Goal: Task Accomplishment & Management: Complete application form

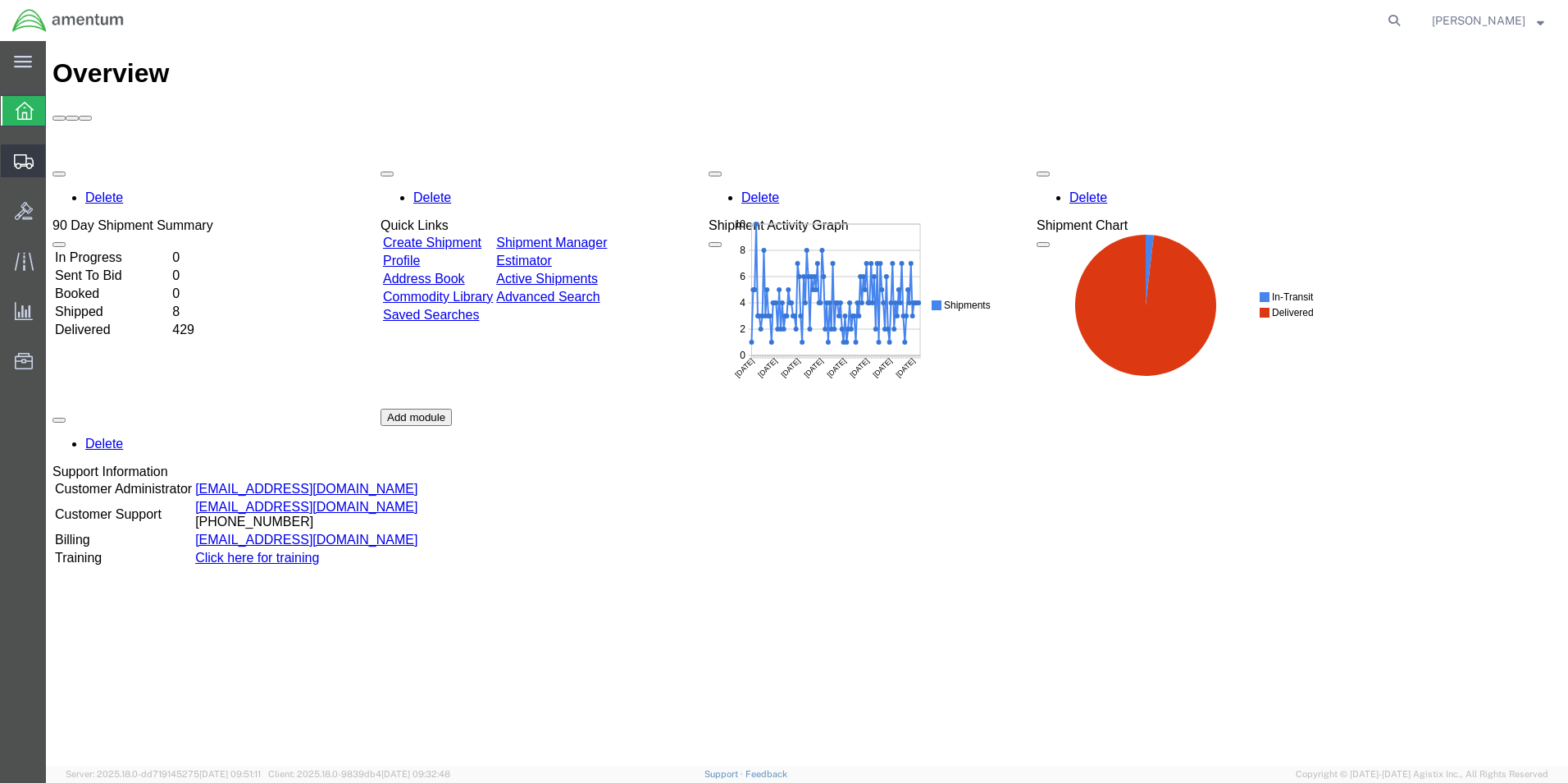
click at [0, 0] on span "Shipment Manager" at bounding box center [0, 0] width 0 height 0
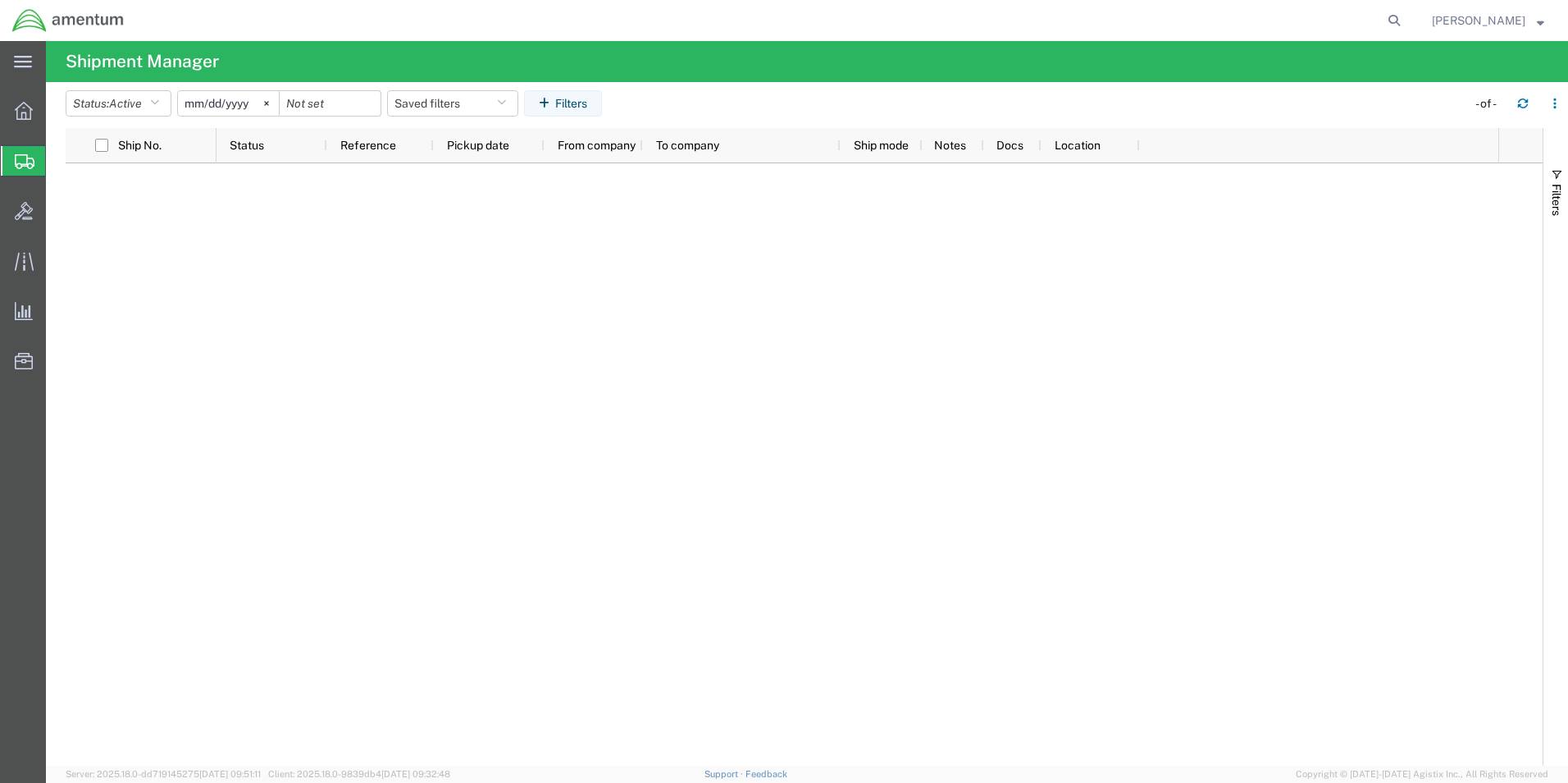
click at [0, 0] on span "Create Shipment" at bounding box center [0, 0] width 0 height 0
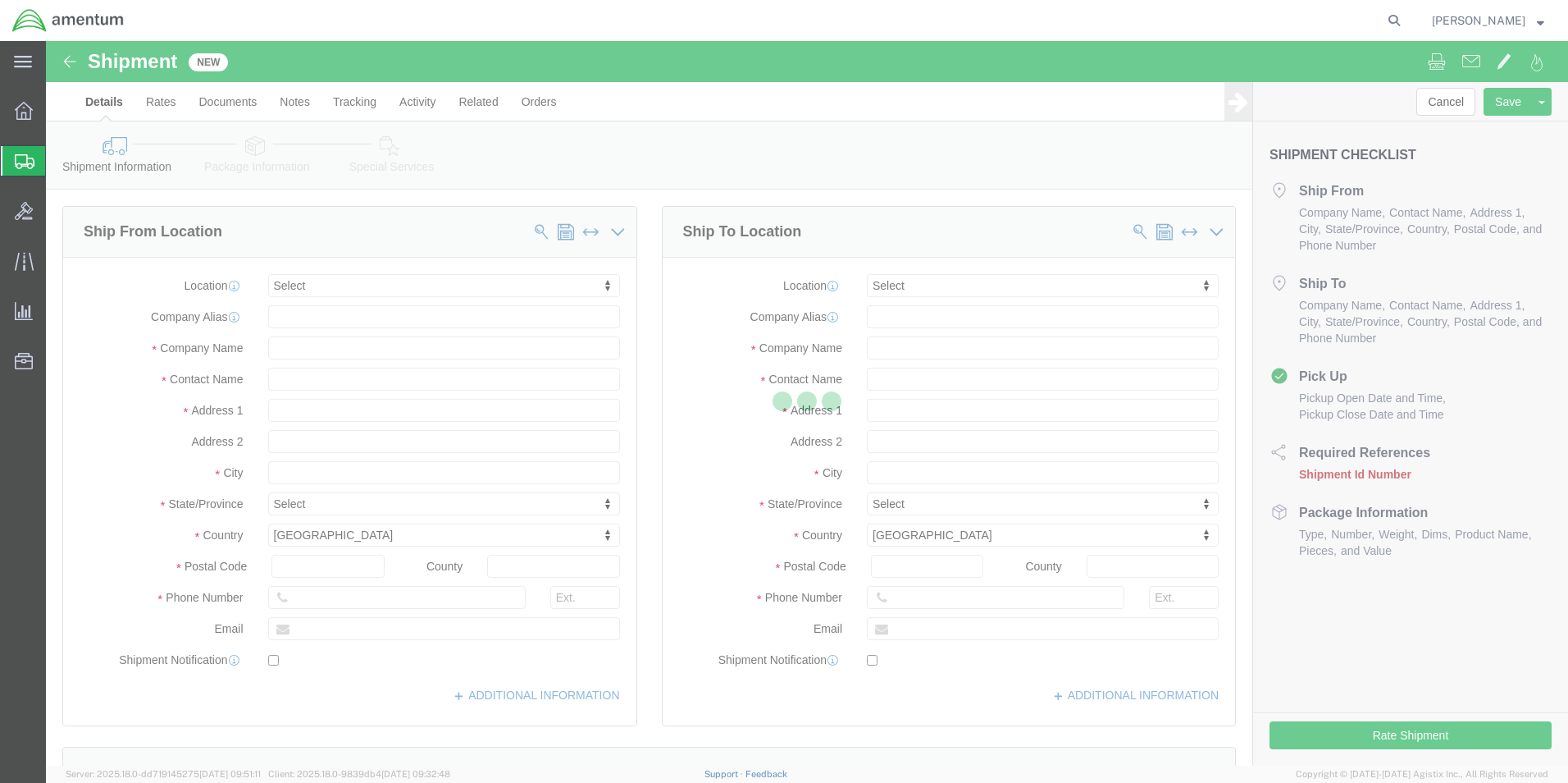
select select
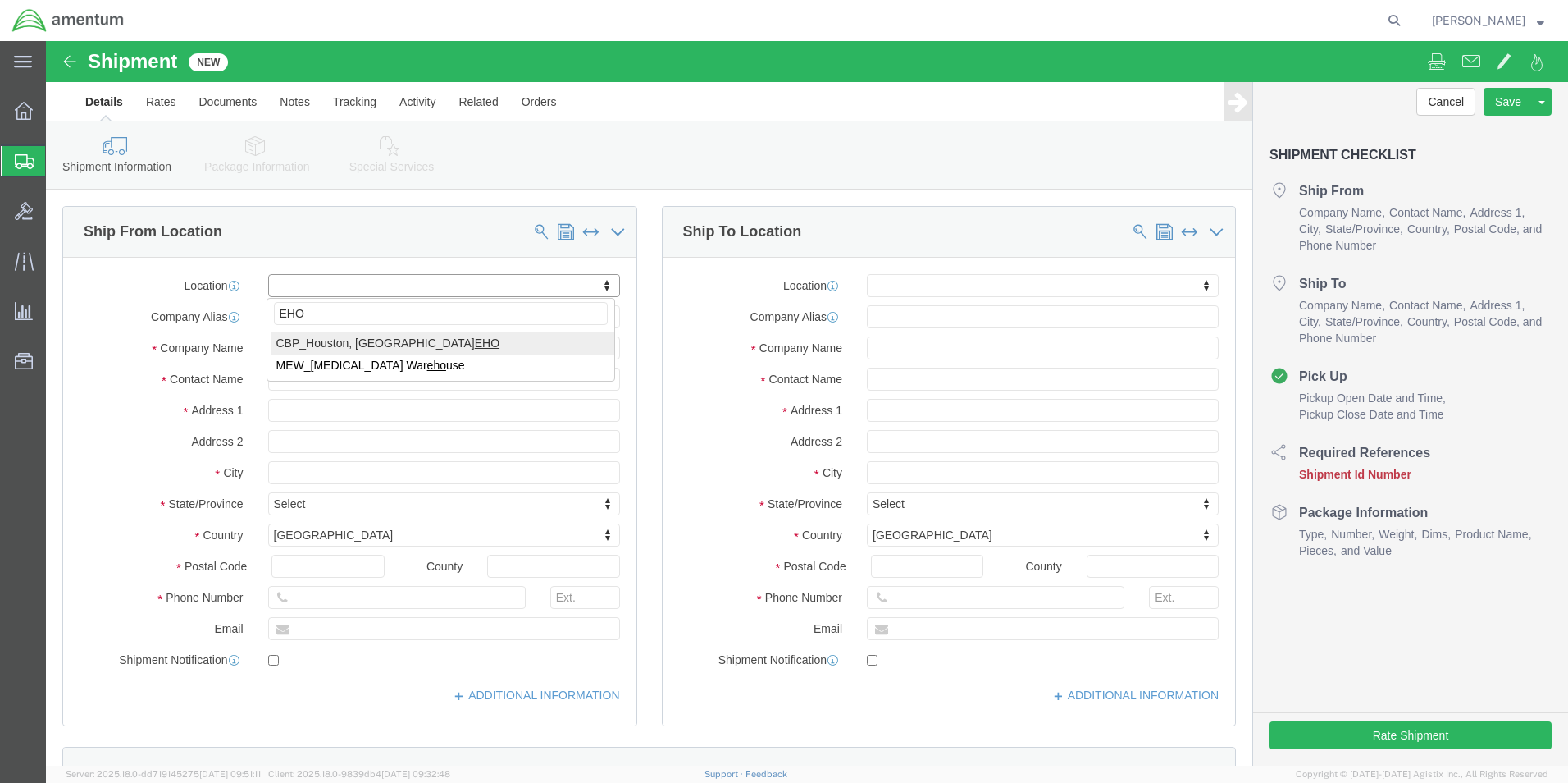
type input "EHO"
select select "49929"
select select "[GEOGRAPHIC_DATA]"
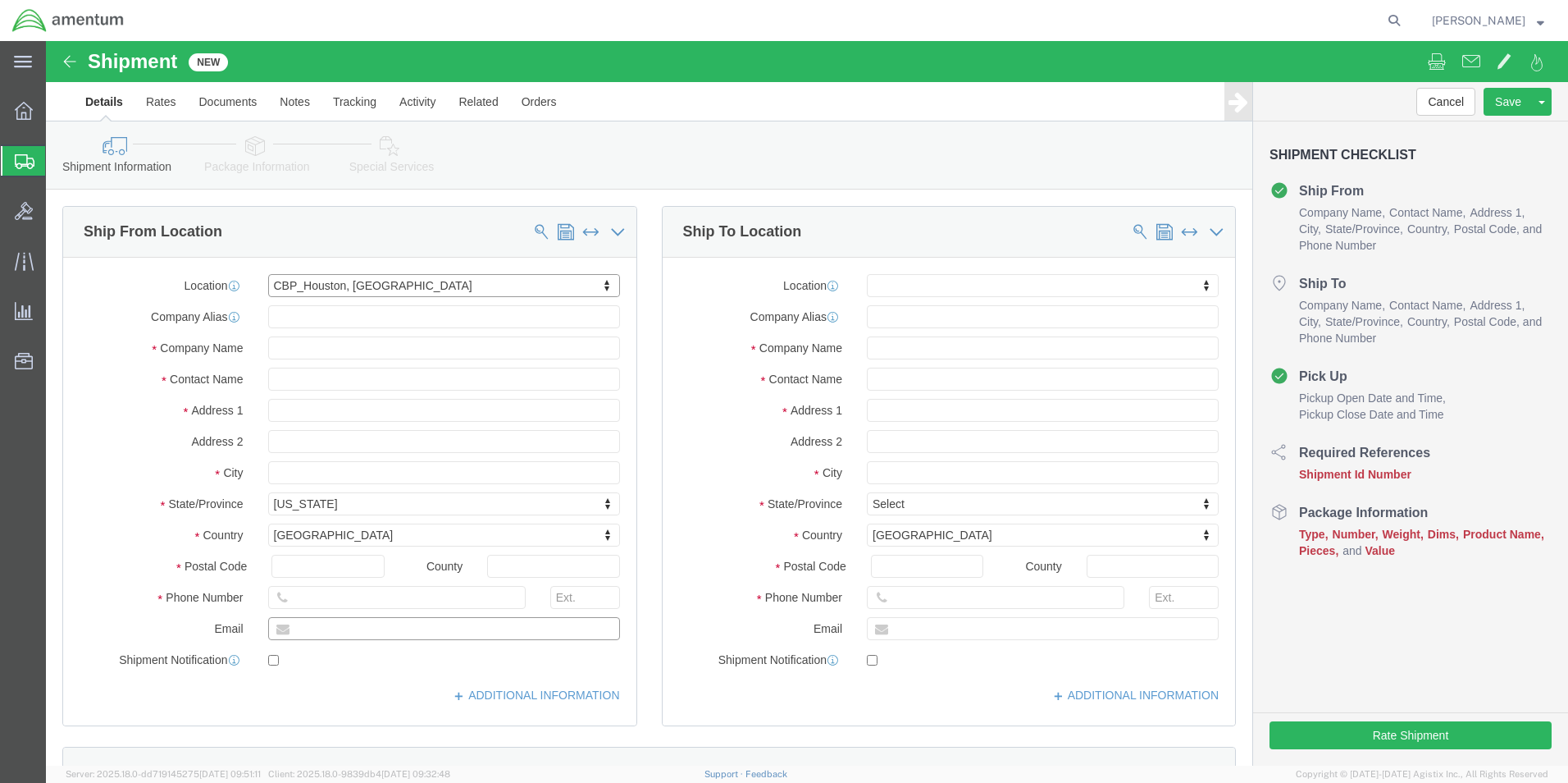
click input "text"
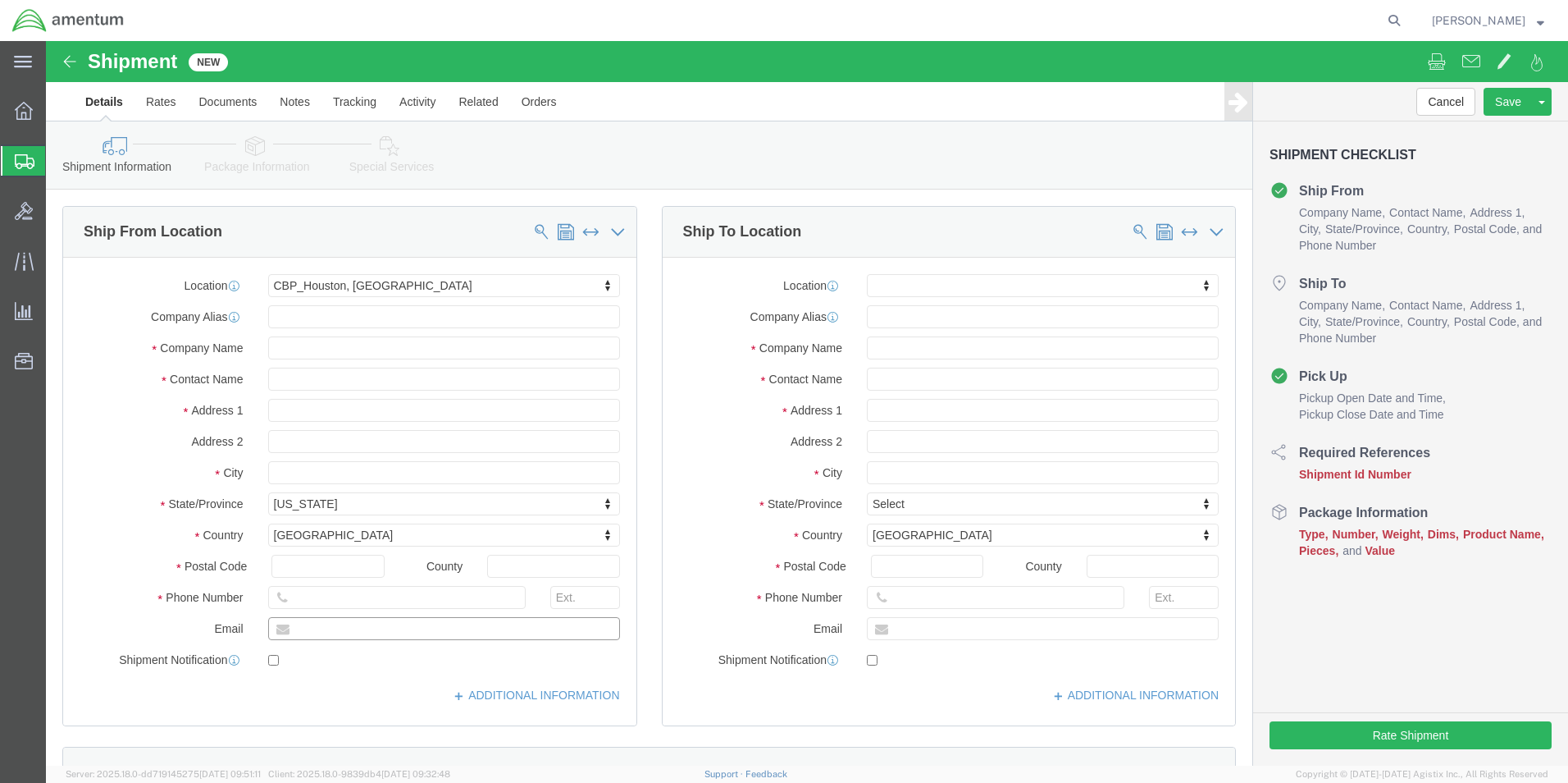
type input "[PERSON_NAME][EMAIL_ADDRESS][PERSON_NAME][DOMAIN_NAME]"
click input "checkbox"
checkbox input "false"
type input "EMI"
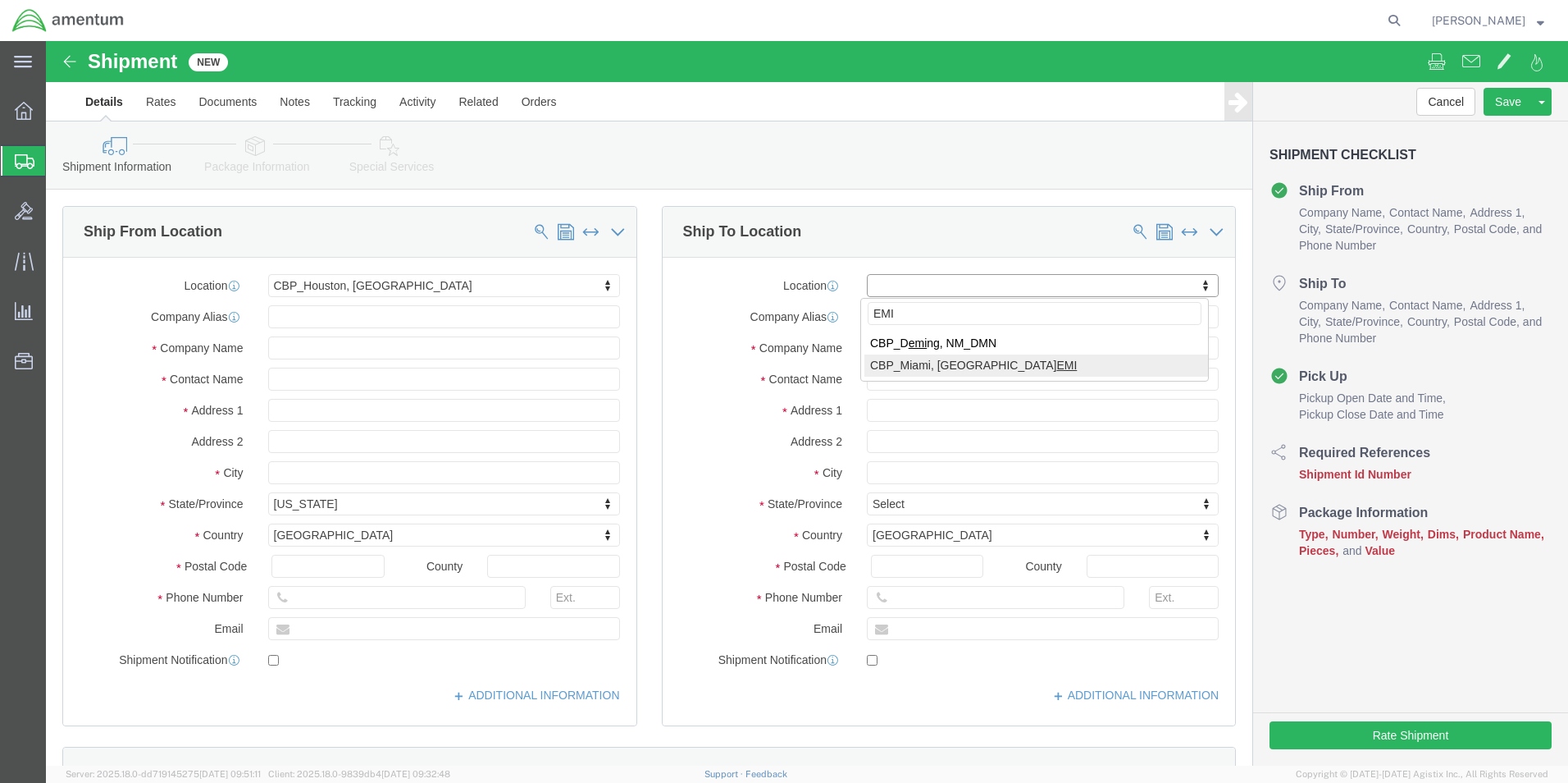
select select "49931"
select select "FL"
click input "text"
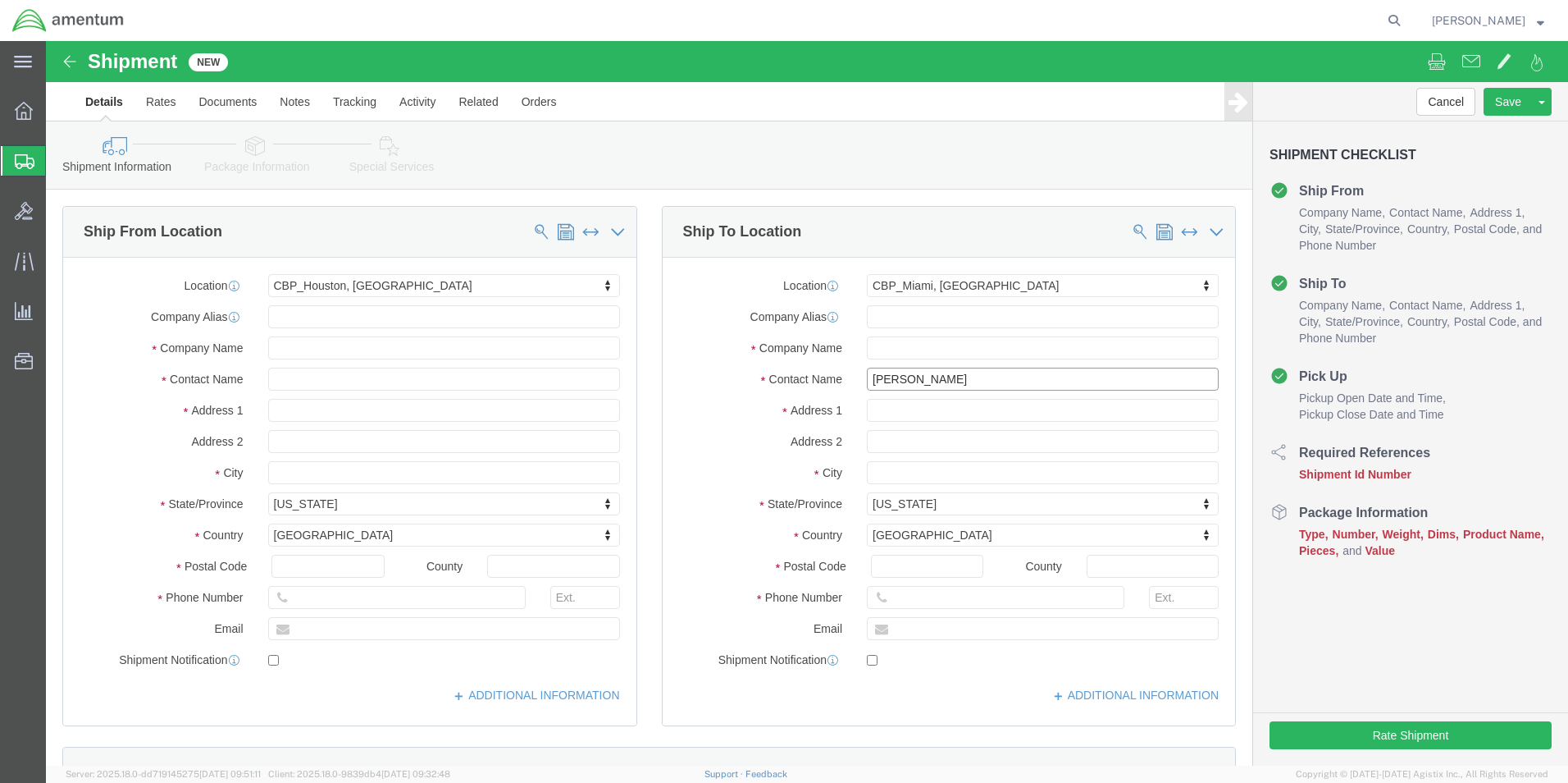
click input "[PERSON_NAME]"
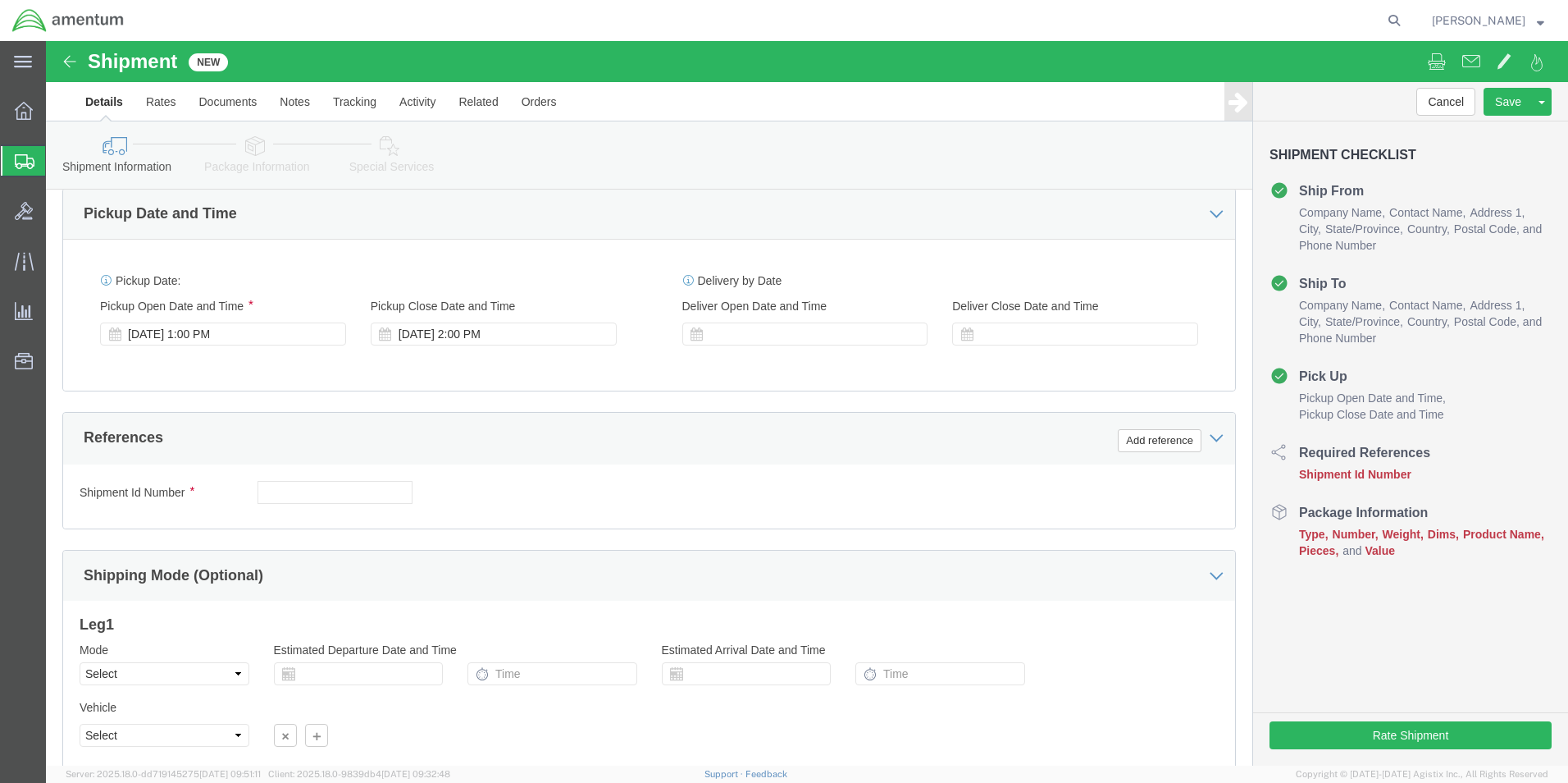
scroll to position [574, 0]
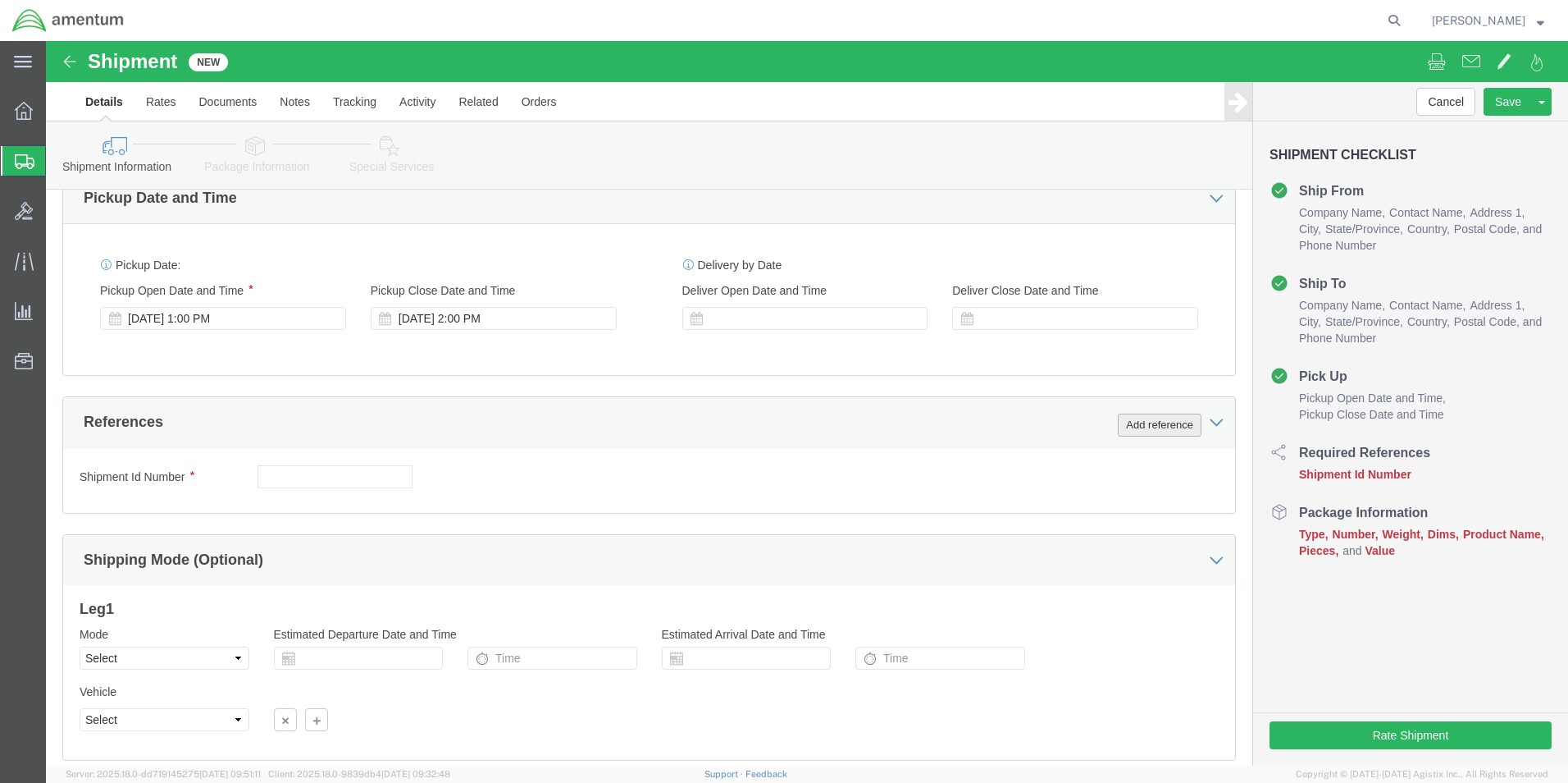
type input "[PERSON_NAME]"
click button "Add reference"
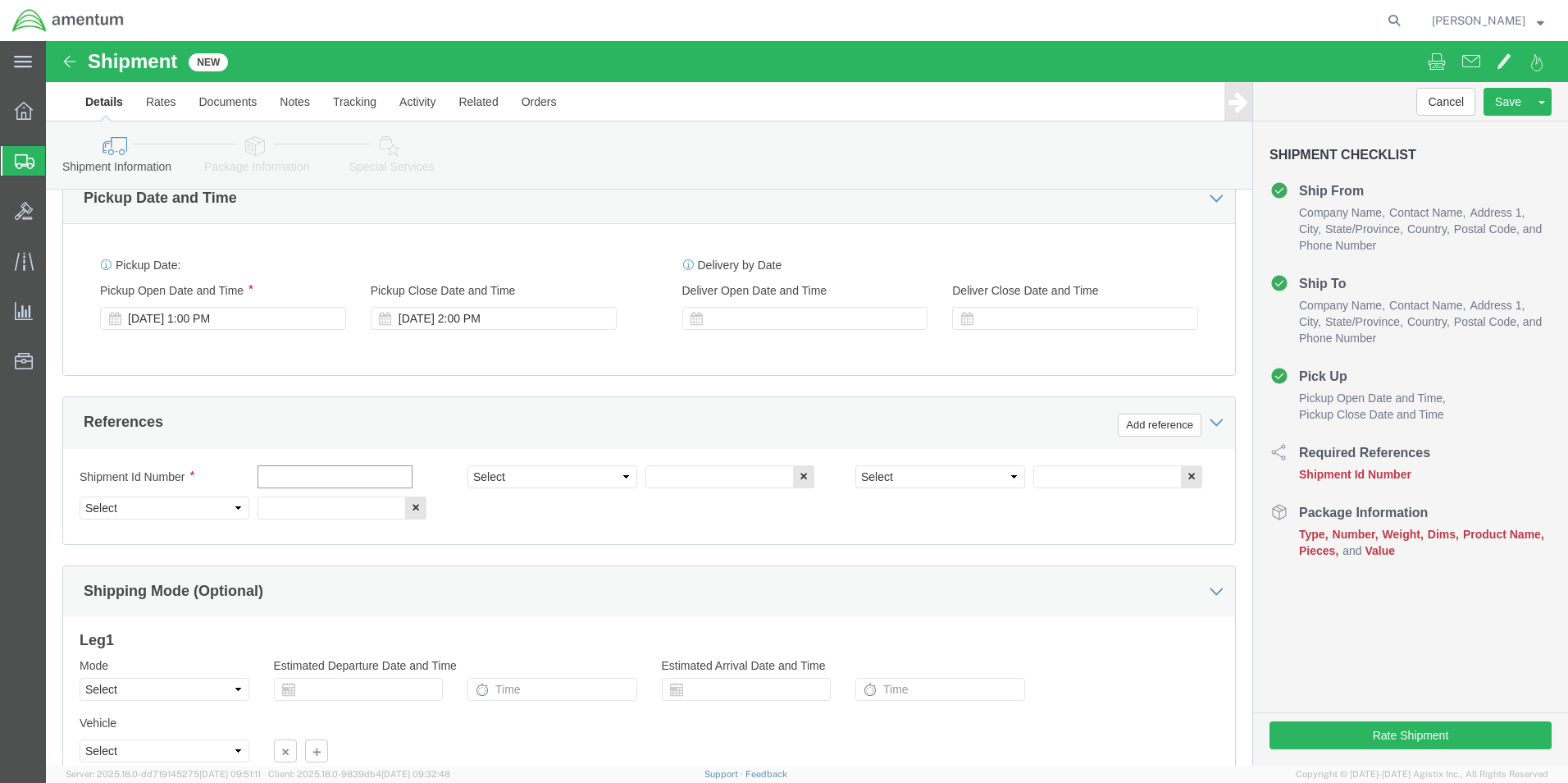
click input "text"
type input "[DATE]"
click select "Select Account Type Activity ID Airline Appointment Number ASN Batch Request # …"
select select "CUSTREF"
click select "Select Account Type Activity ID Airline Appointment Number ASN Batch Request # …"
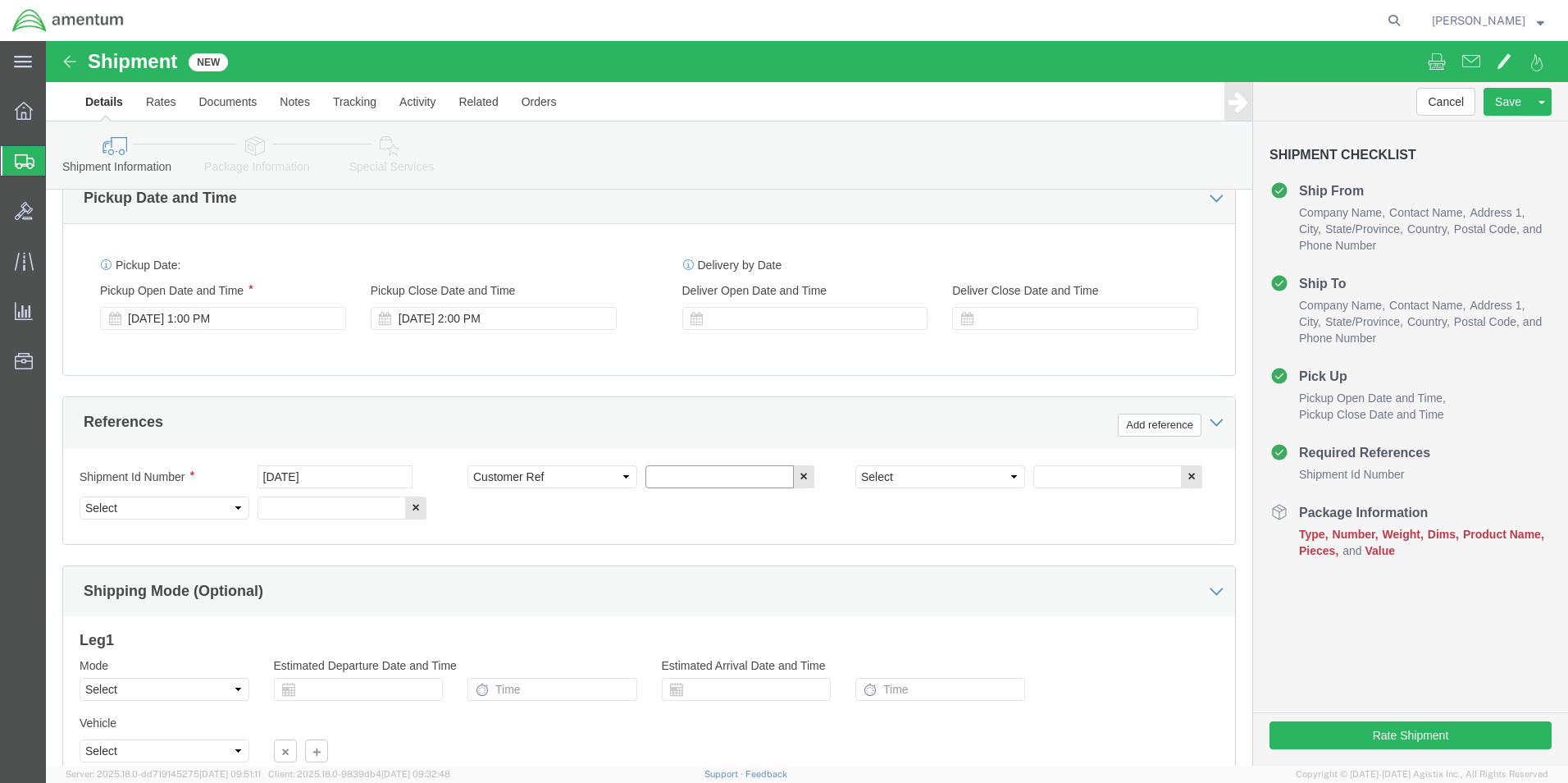
click input "text"
type input "ATTEN: [PERSON_NAME]"
click select "Select Account Type Activity ID Airline Appointment Number ASN Batch Request # …"
select select "PROJNUM"
click select "Select Account Type Activity ID Airline Appointment Number ASN Batch Request # …"
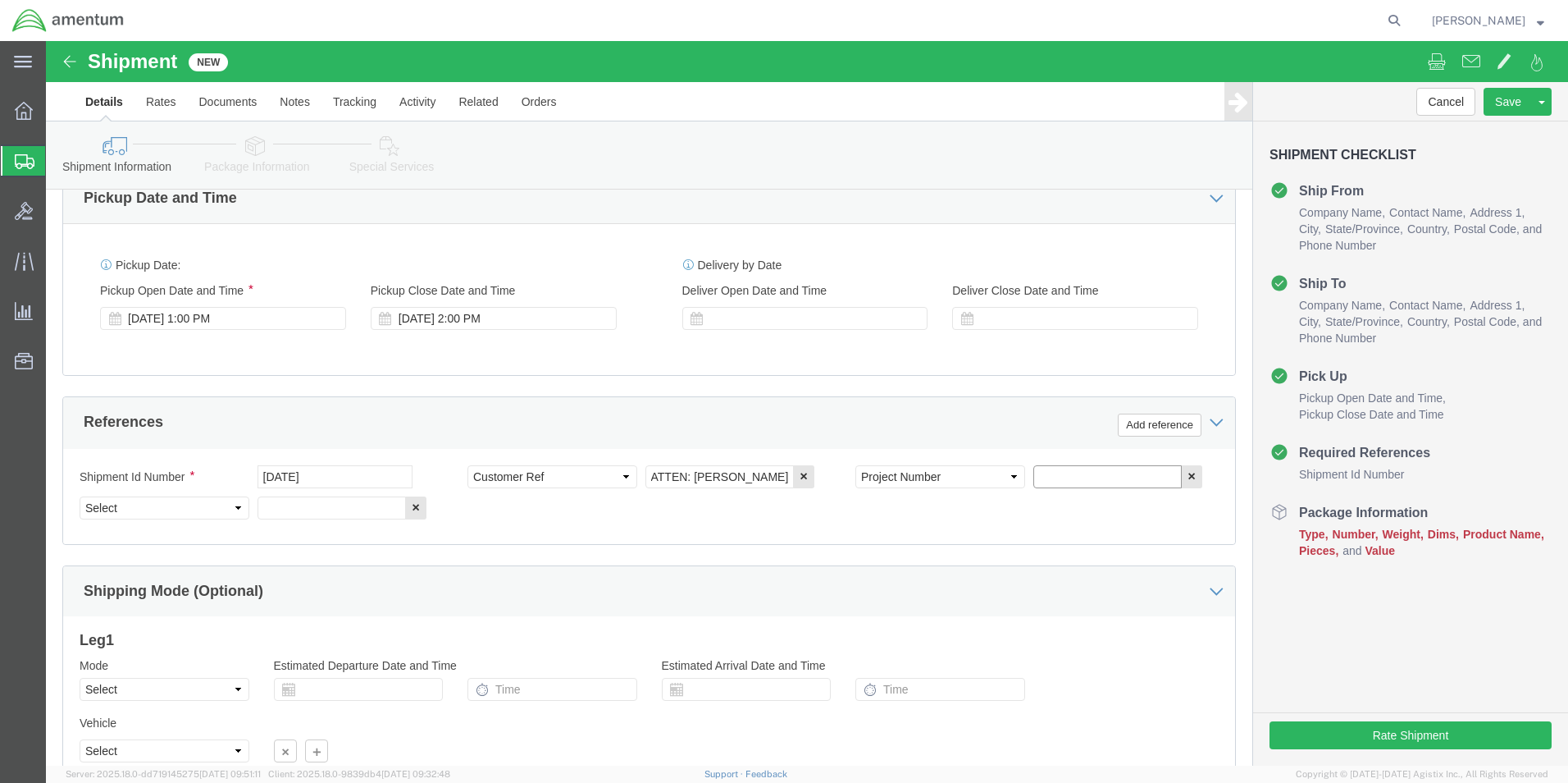
click input "text"
type input "6118.03.03.2219.000.EHO.0000"
click select "Select Account Type Activity ID Airline Appointment Number ASN Batch Request # …"
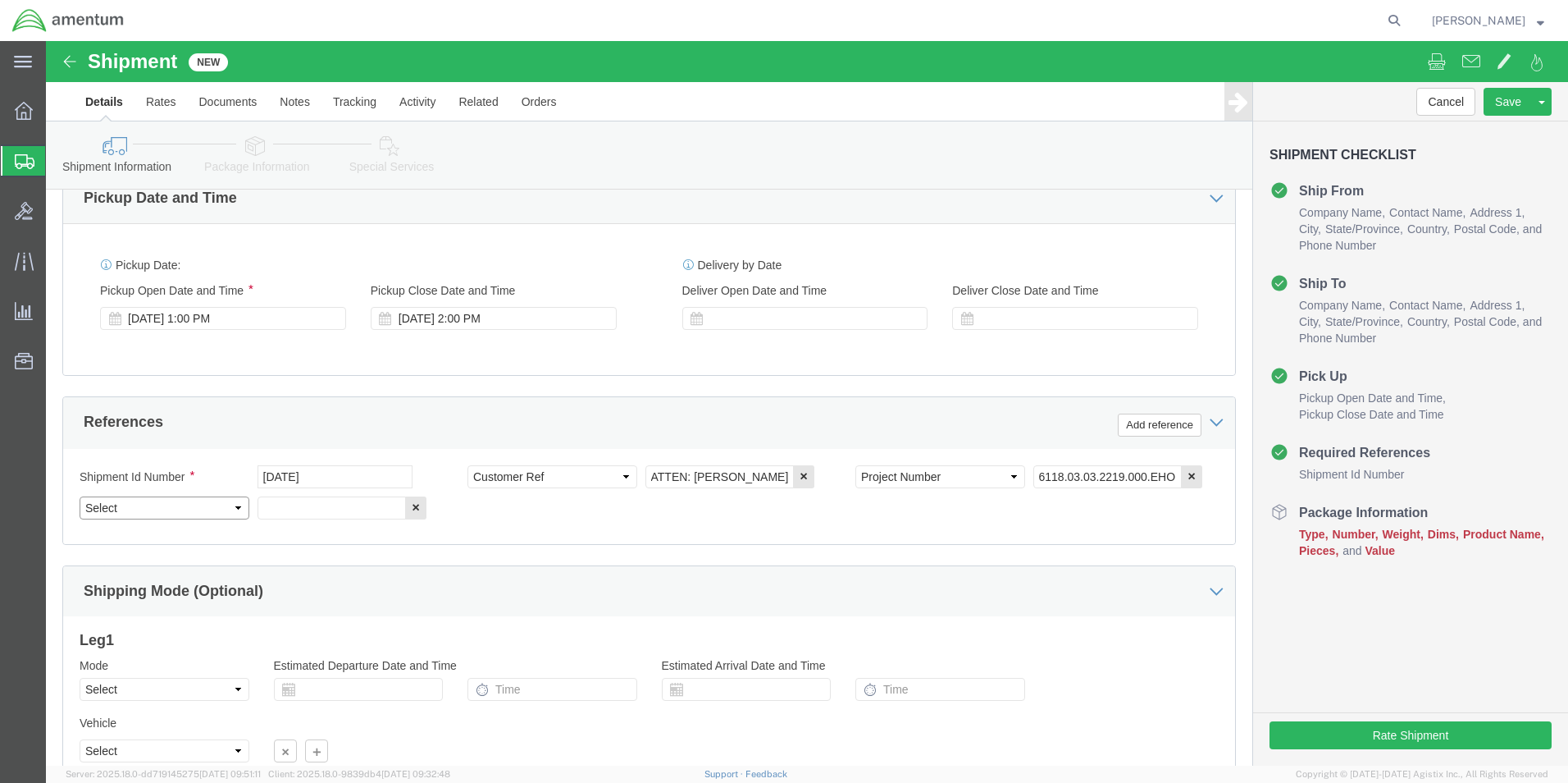
select select "DEPT"
click select "Select Account Type Activity ID Airline Appointment Number ASN Batch Request # …"
click input "text"
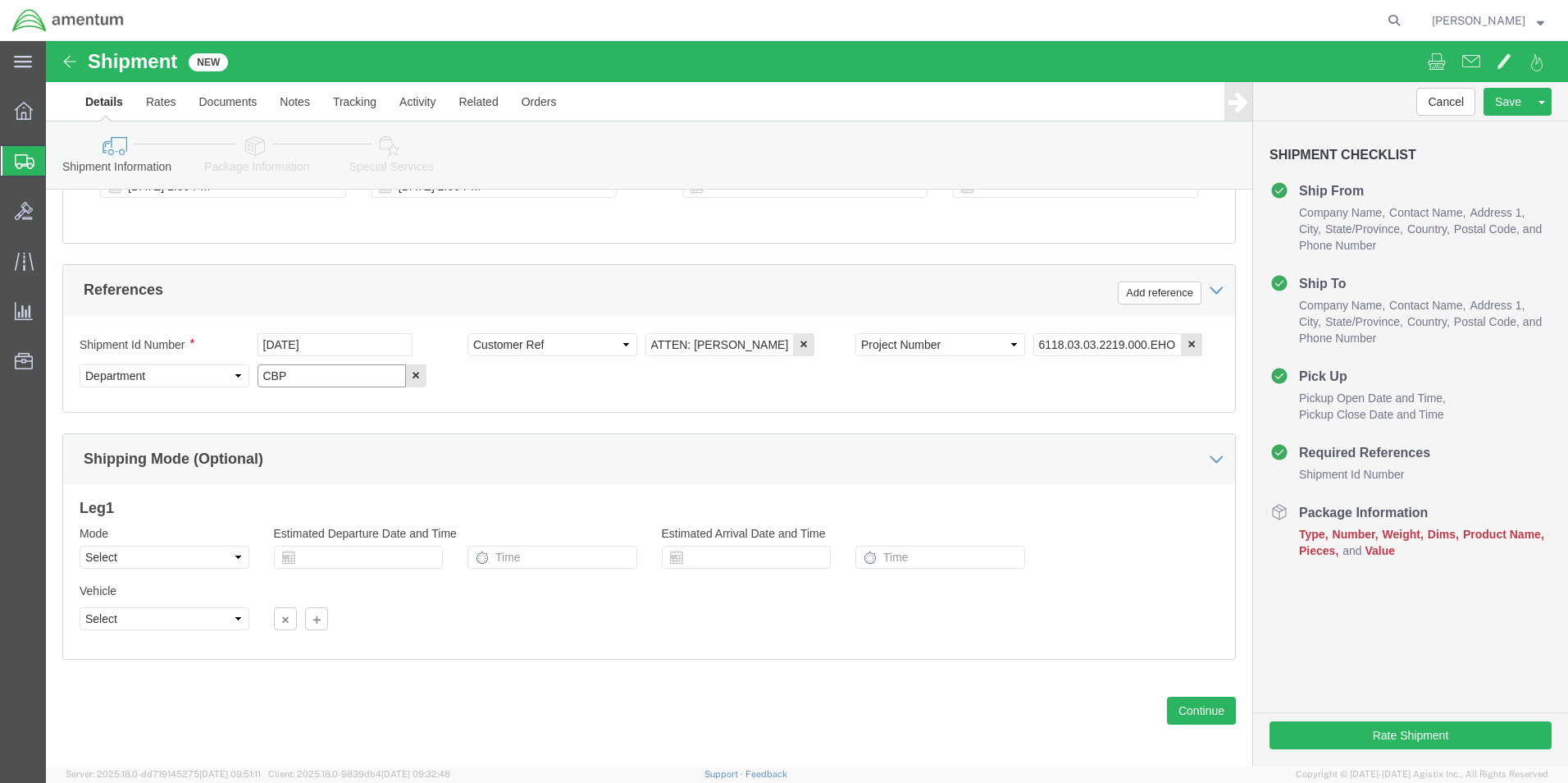
scroll to position [716, 0]
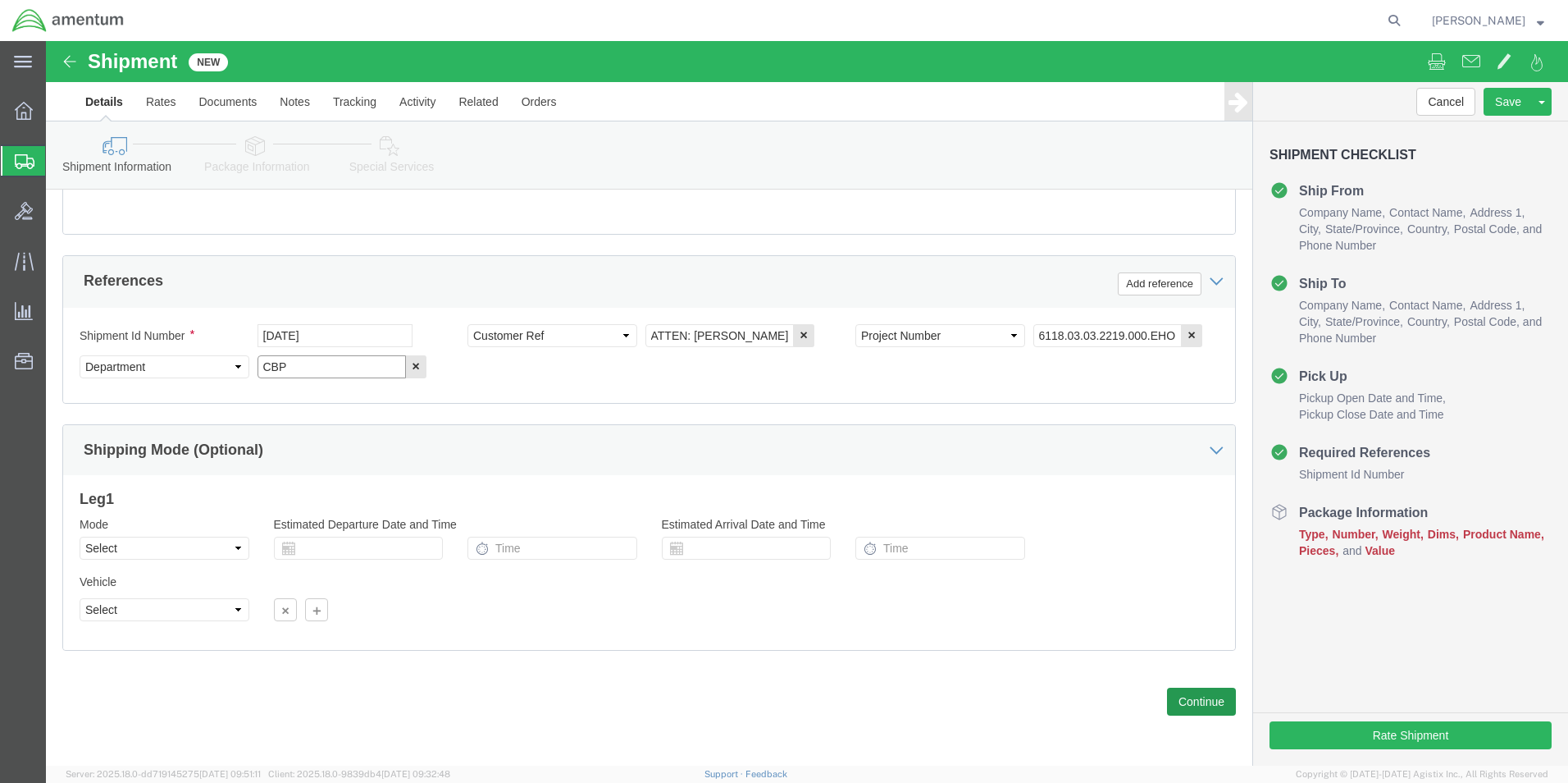
type input "CBP"
click button "Continue"
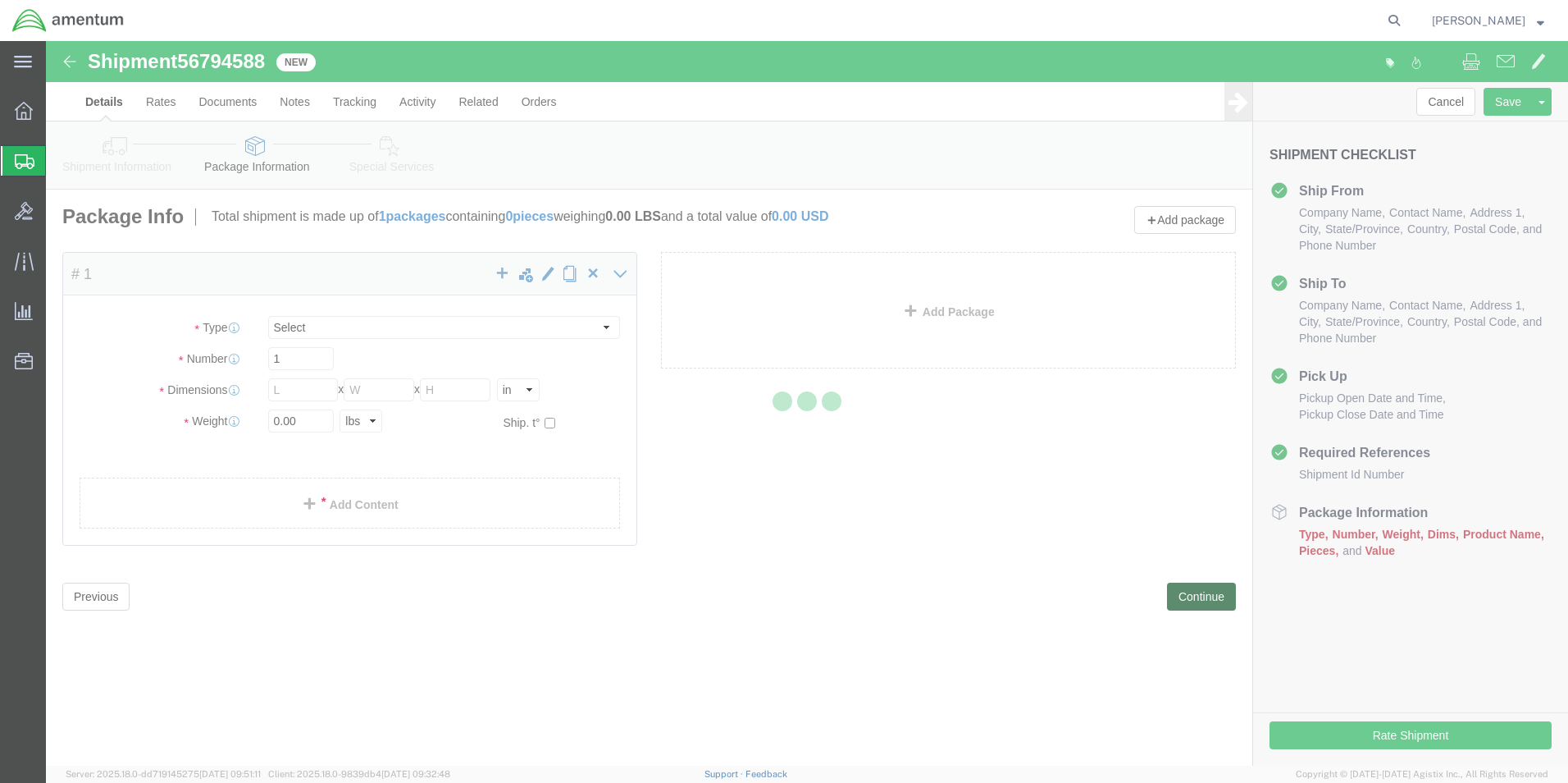
select select "CBOX"
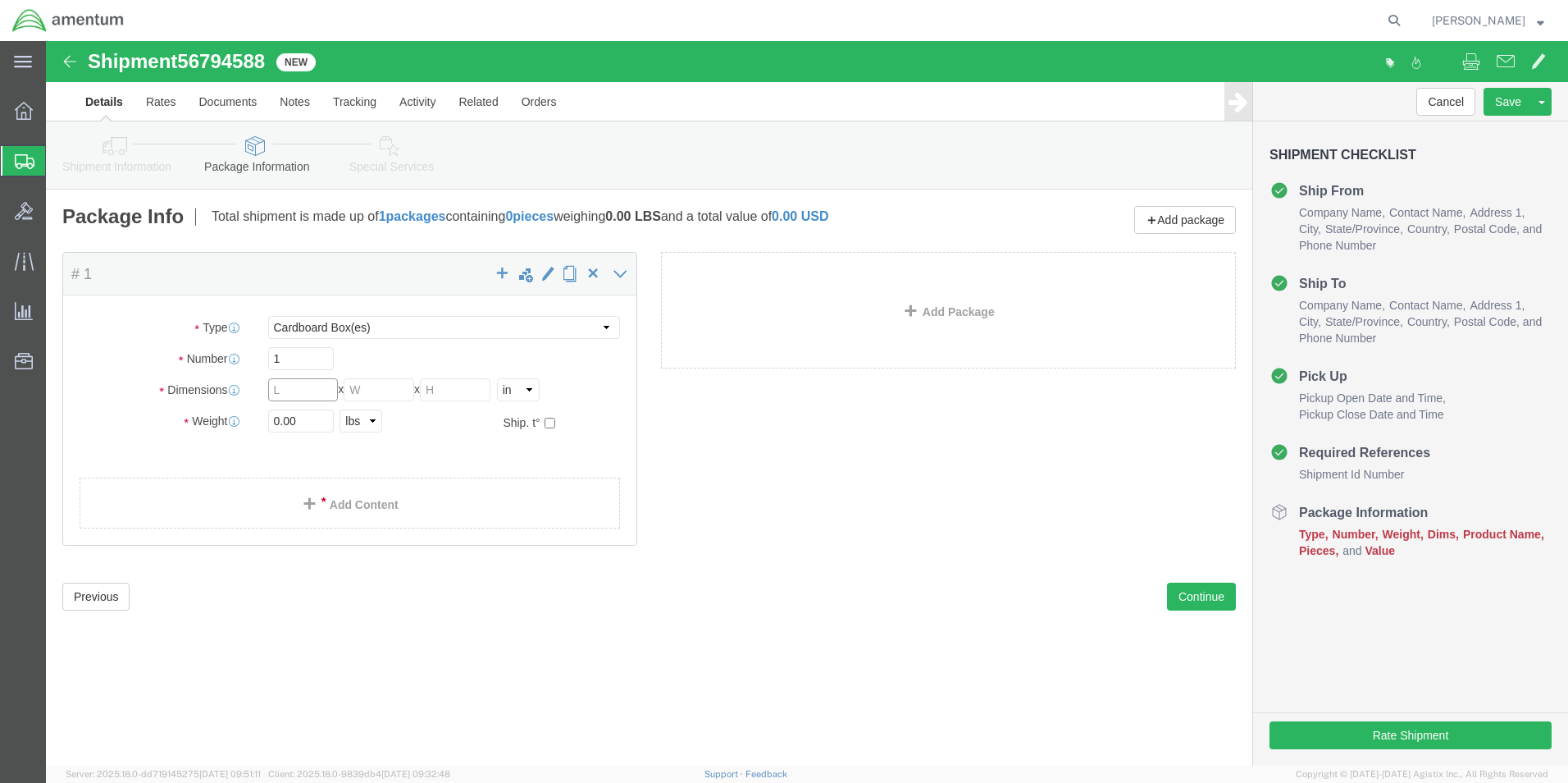
click input "text"
type input "8"
type input "6"
type input "1.0"
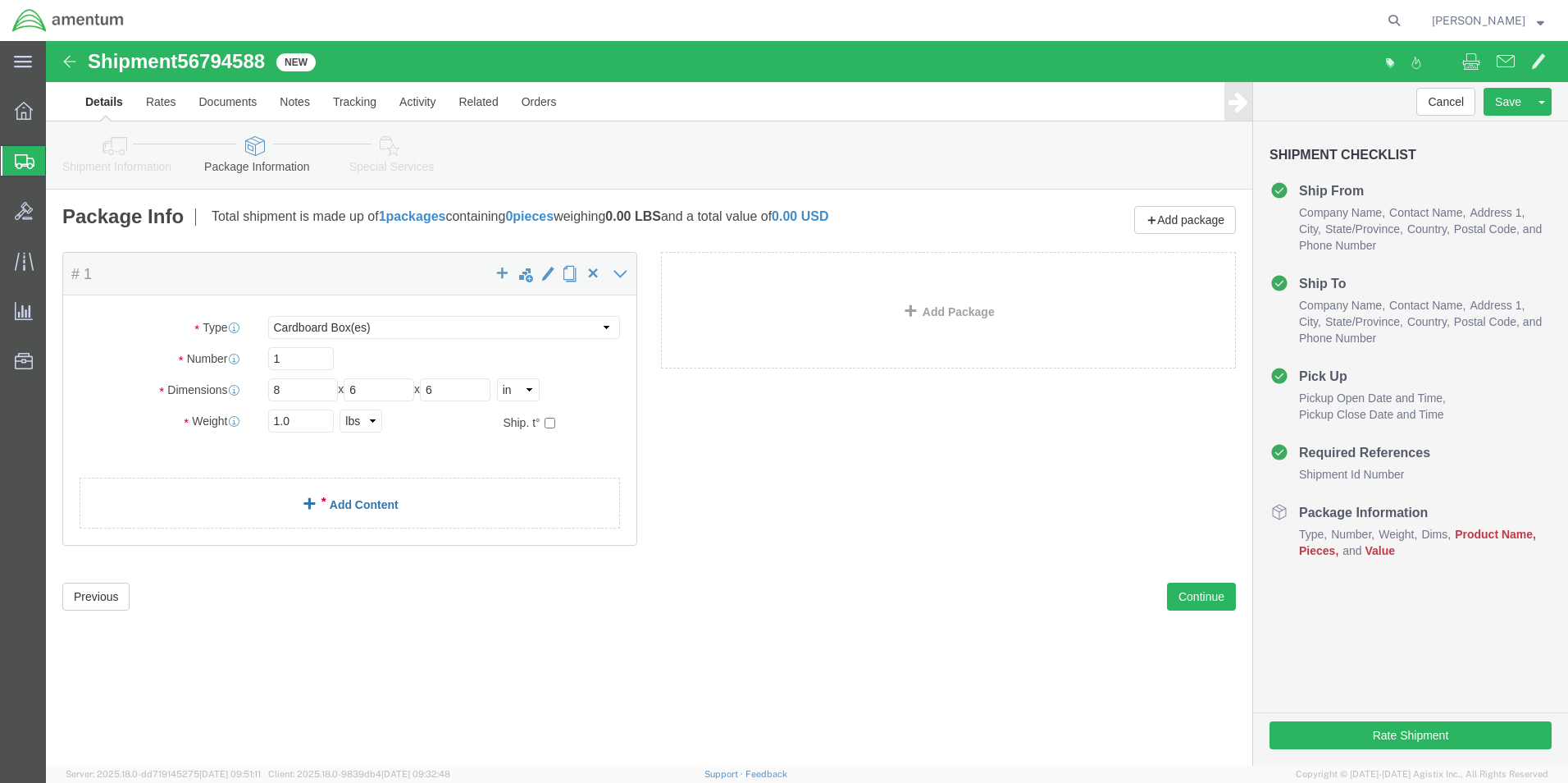
click link "Add Content"
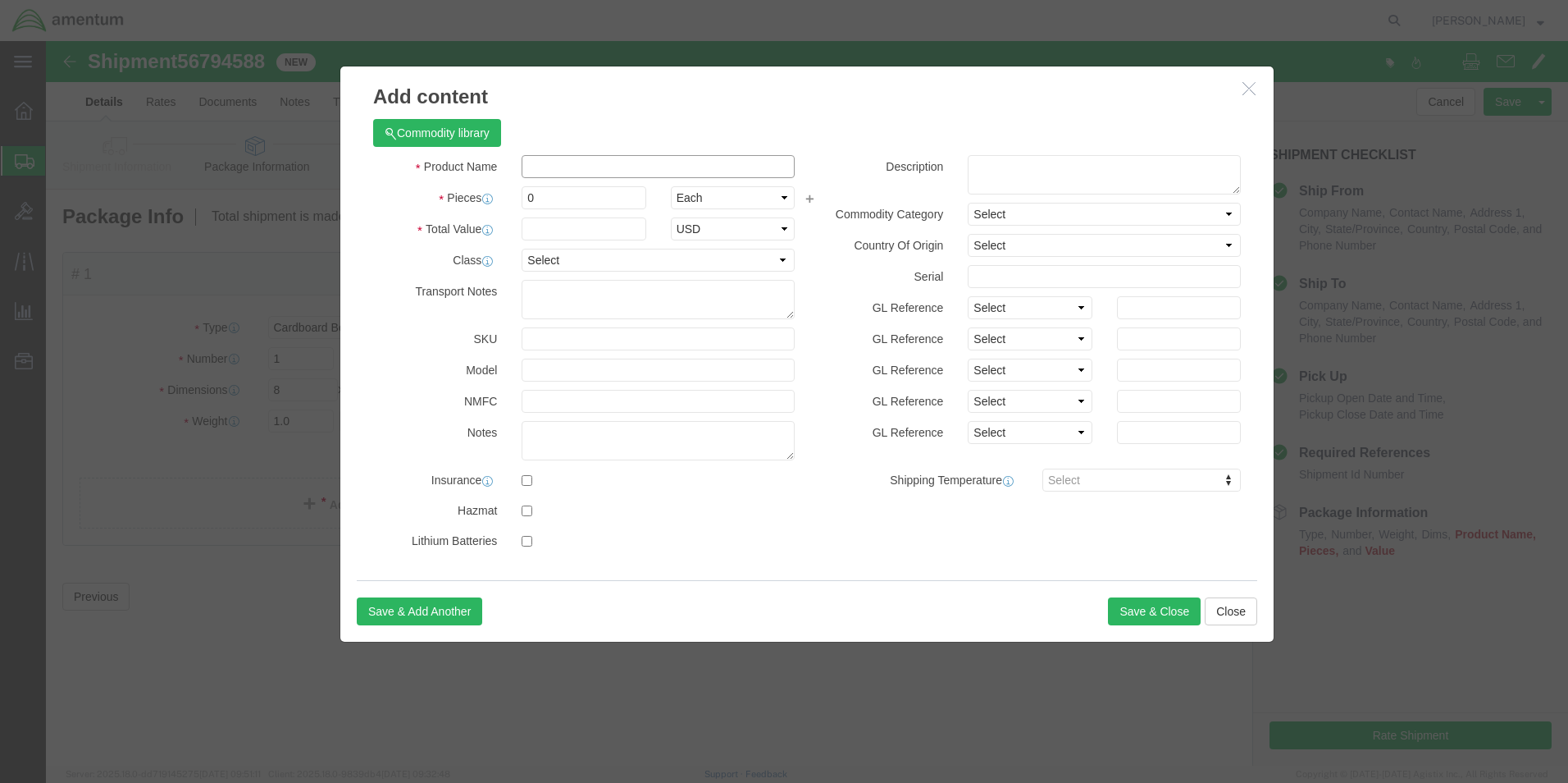
click input "text"
type input "C"
type input "A/C PART"
type input "1"
type input "5.00"
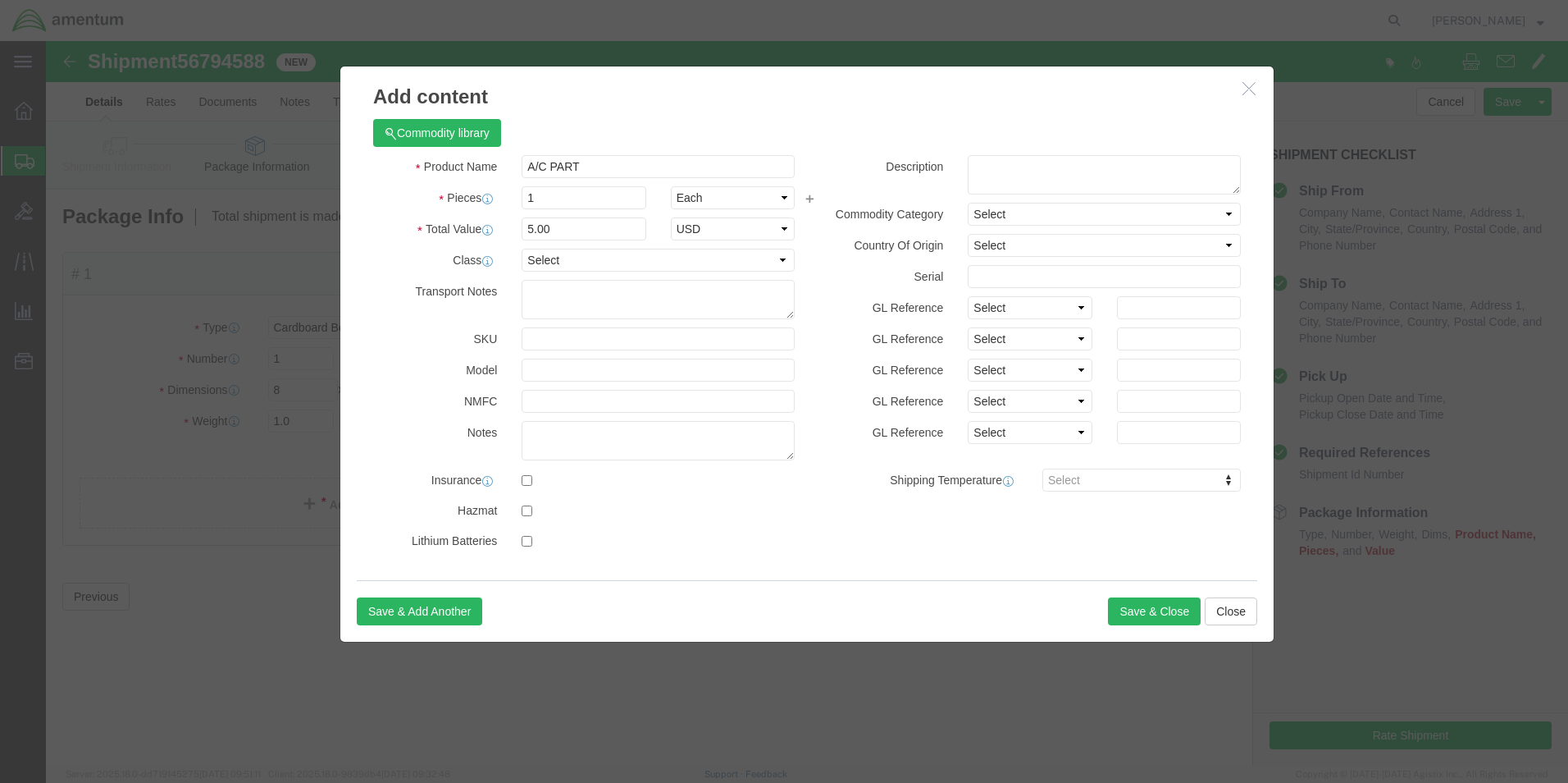
click div "Save & Add Another Save & Close Close"
click button "Save & Close"
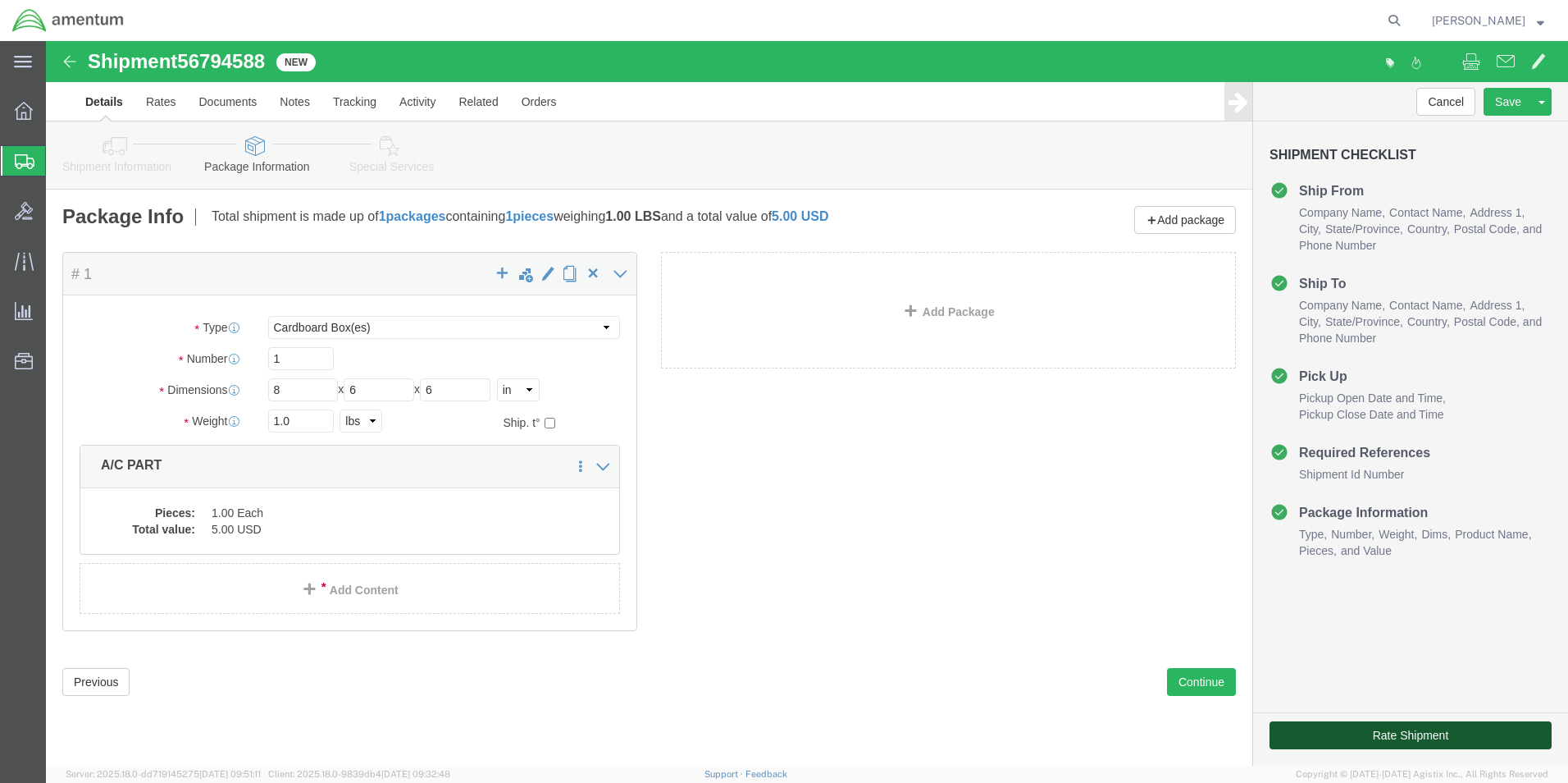
click button "Rate Shipment"
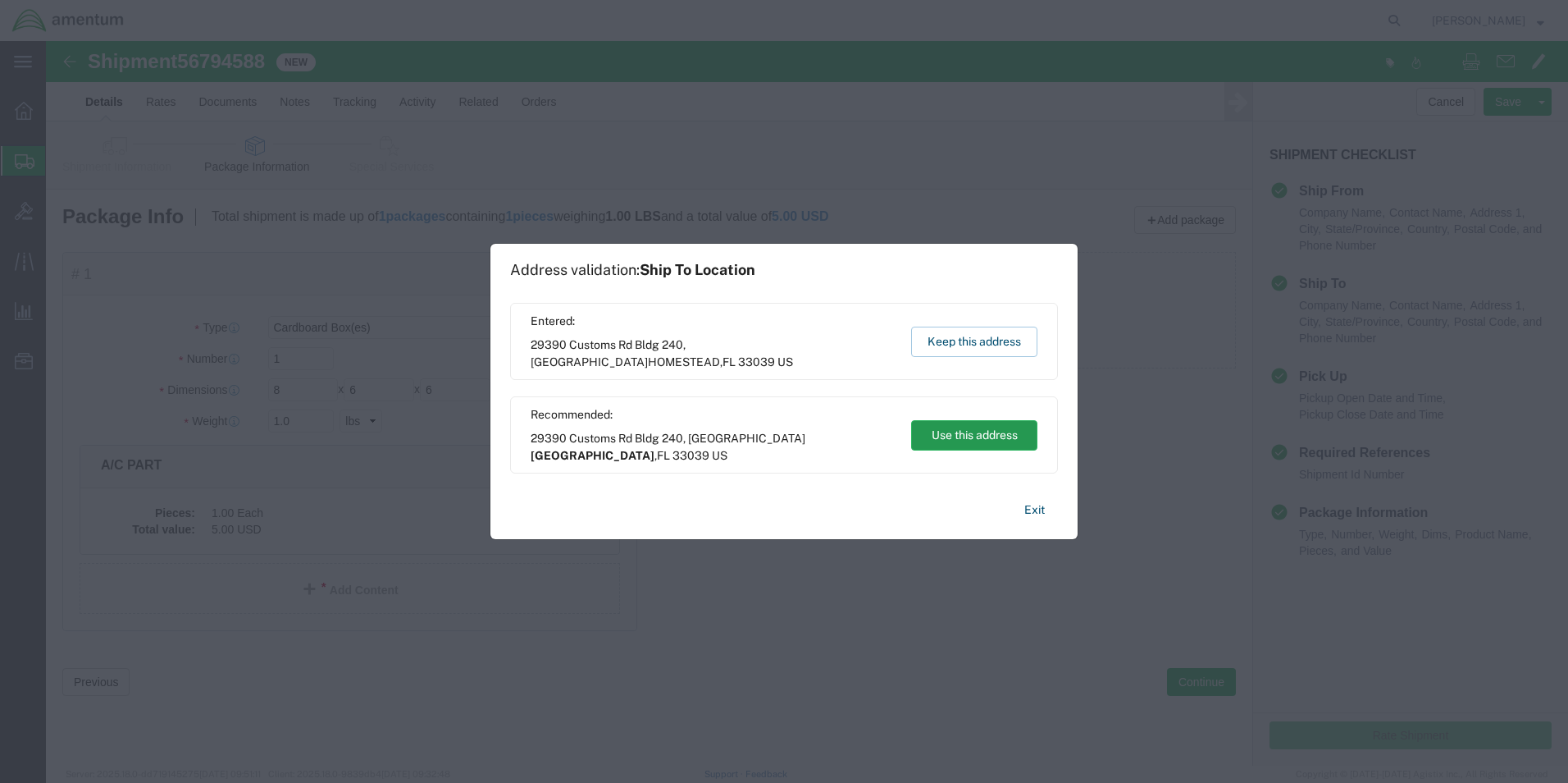
click at [966, 434] on button "Use this address" at bounding box center [974, 435] width 127 height 30
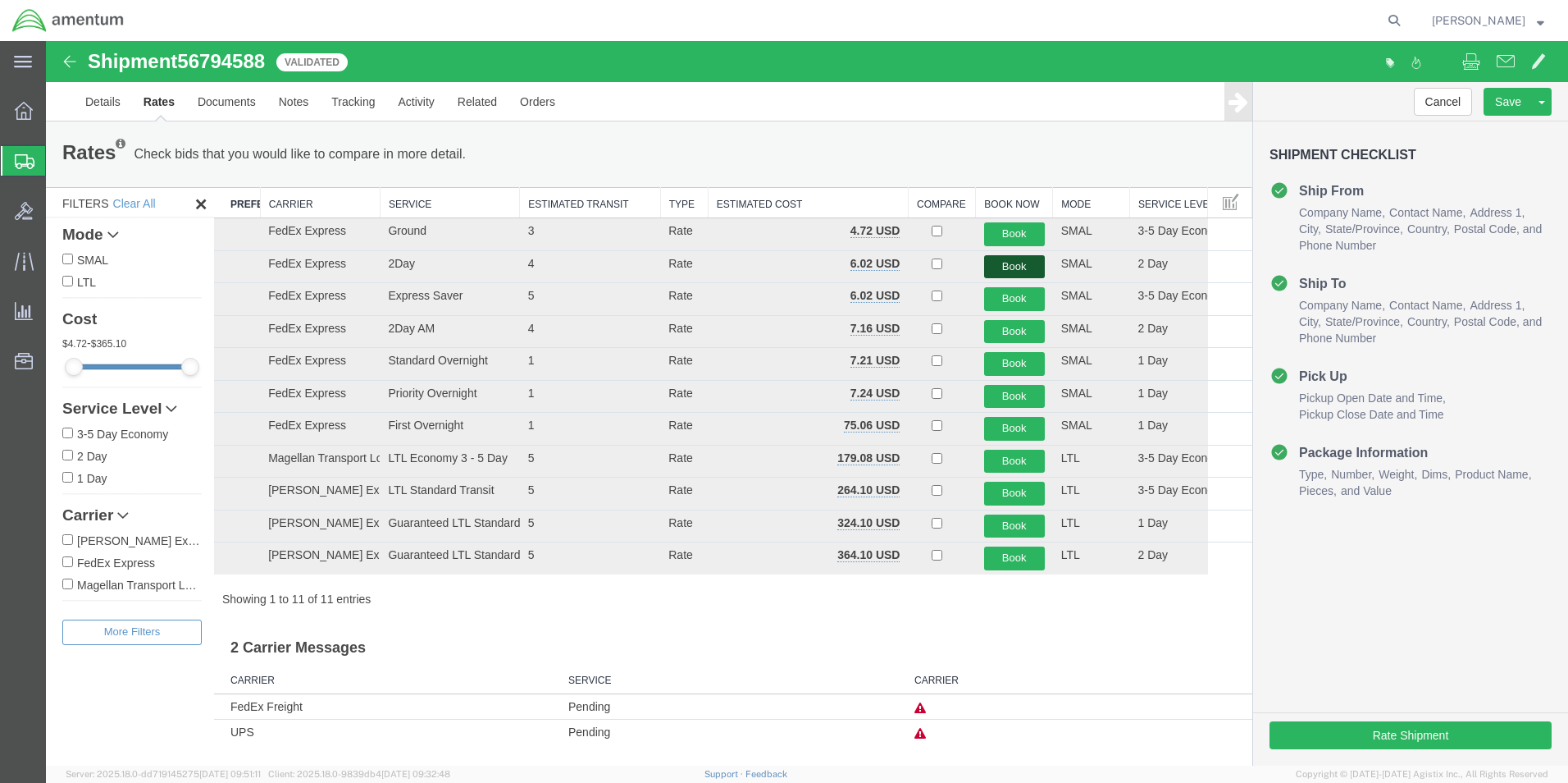
click at [1023, 267] on button "Book" at bounding box center [1015, 267] width 60 height 24
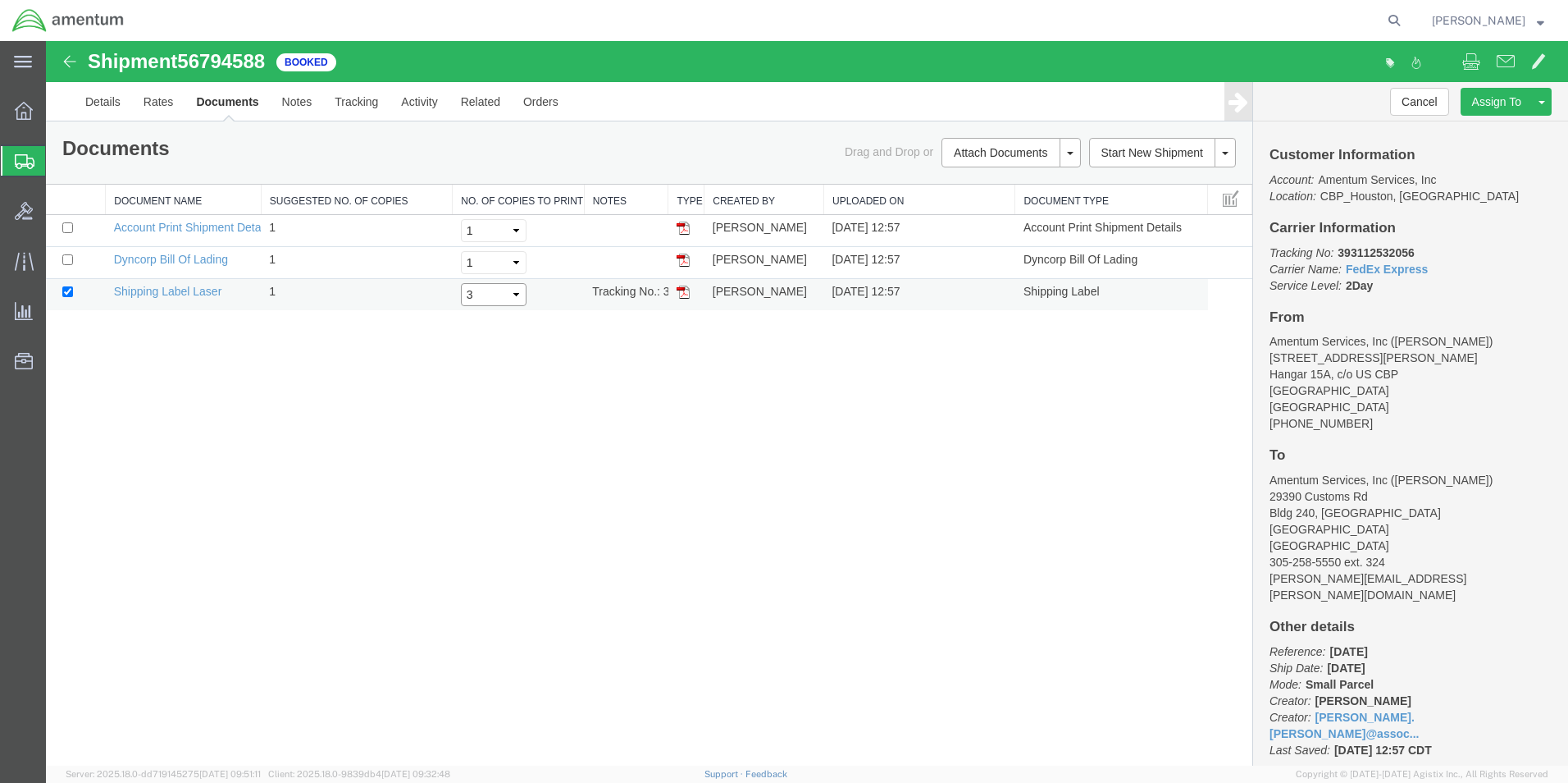
click at [483, 295] on select "Select 1 2 3 4 5" at bounding box center [494, 294] width 66 height 23
select select "2"
click at [461, 283] on select "Select 1 2 3 4 5" at bounding box center [494, 294] width 66 height 23
drag, startPoint x: 67, startPoint y: 263, endPoint x: 168, endPoint y: 262, distance: 101.0
click at [68, 263] on input "checkbox" at bounding box center [67, 260] width 10 height 10
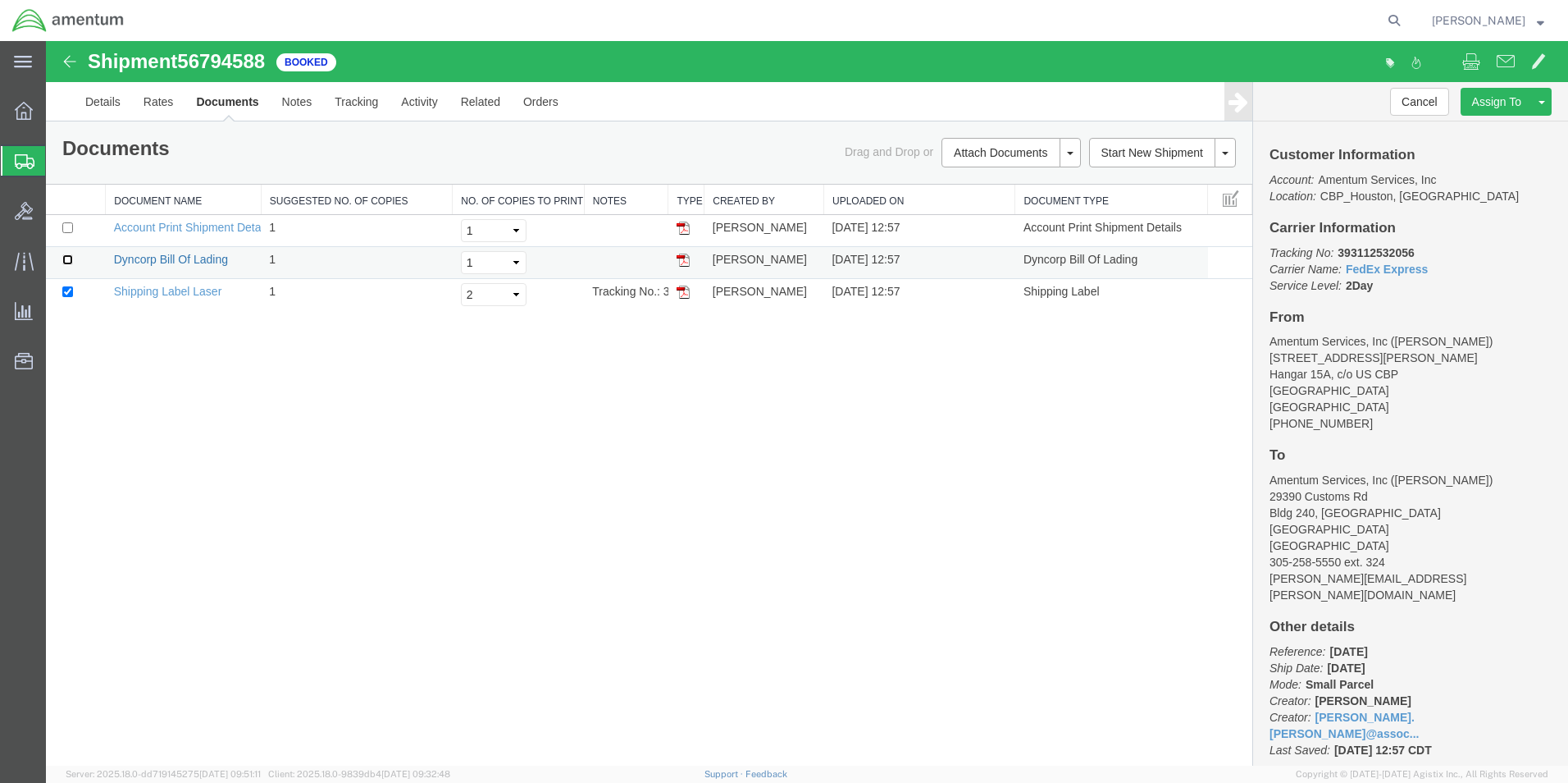
checkbox input "true"
click at [976, 184] on link "Print Documents" at bounding box center [1009, 180] width 143 height 25
